Goal: Task Accomplishment & Management: Manage account settings

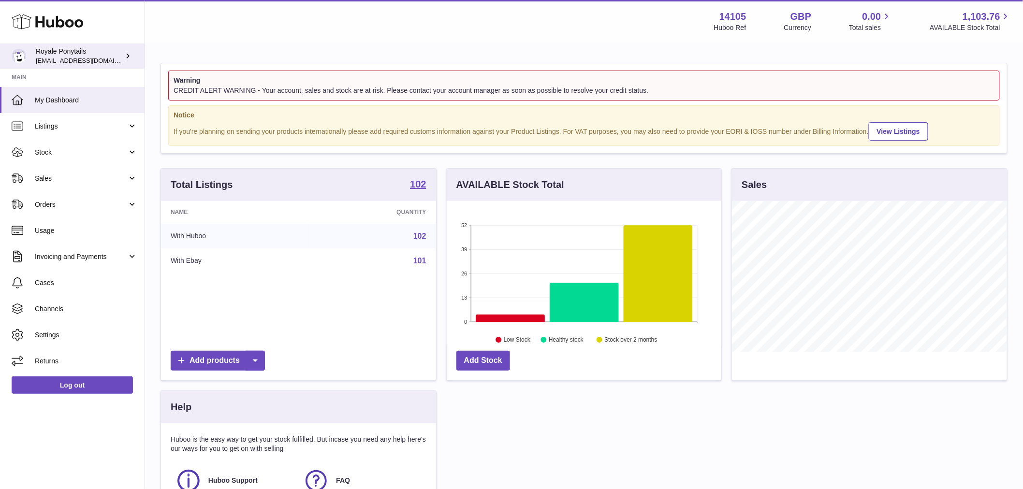
scroll to position [151, 275]
click at [76, 57] on span "[EMAIL_ADDRESS][DOMAIN_NAME]" at bounding box center [89, 61] width 106 height 8
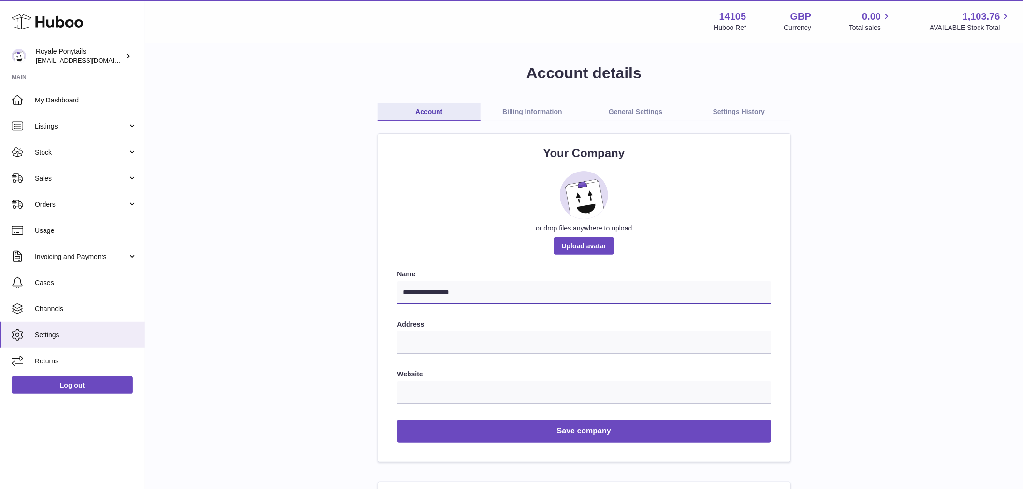
drag, startPoint x: 445, startPoint y: 286, endPoint x: 374, endPoint y: 281, distance: 71.3
click at [381, 286] on div "**********" at bounding box center [584, 298] width 413 height 328
